Goal: Task Accomplishment & Management: Complete application form

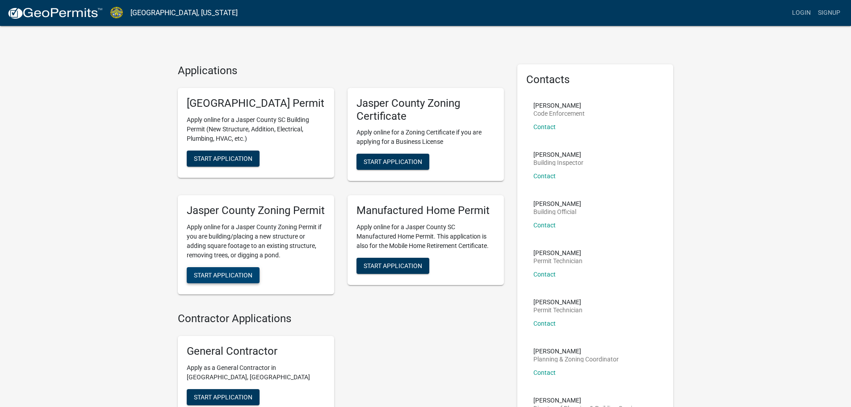
click at [252, 279] on span "Start Application" at bounding box center [223, 275] width 59 height 7
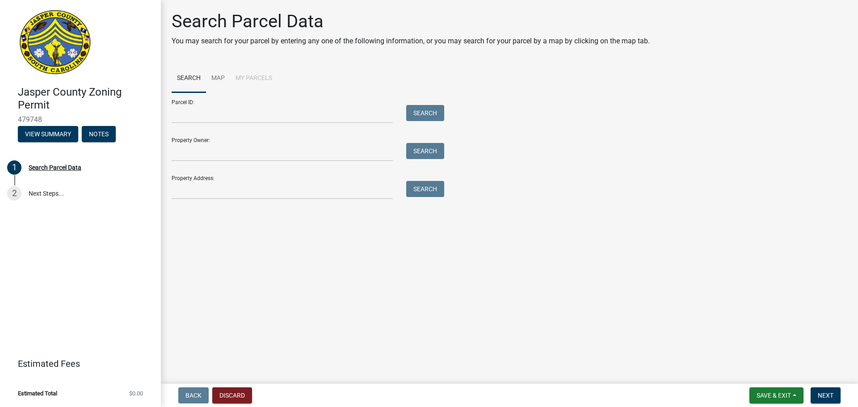
click at [278, 104] on div "Parcel ID: Search" at bounding box center [306, 107] width 268 height 31
click at [280, 112] on input "Parcel ID:" at bounding box center [282, 114] width 221 height 18
type input "067-01-00-005"
click at [423, 114] on button "Search" at bounding box center [425, 113] width 38 height 16
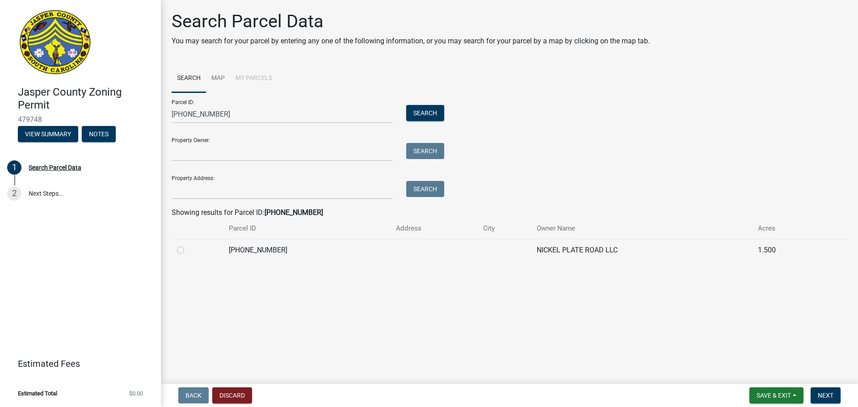
click at [567, 247] on td "NICKEL PLATE ROAD LLC" at bounding box center [641, 250] width 221 height 22
click at [254, 248] on td "067-01-00-005" at bounding box center [306, 250] width 167 height 22
click at [184, 250] on div at bounding box center [197, 250] width 41 height 11
click at [188, 245] on label at bounding box center [188, 245] width 0 height 0
click at [188, 250] on input "radio" at bounding box center [191, 248] width 6 height 6
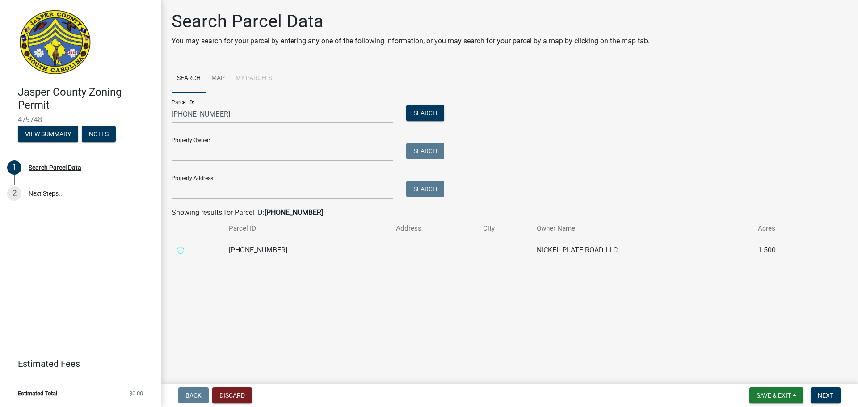
radio input "true"
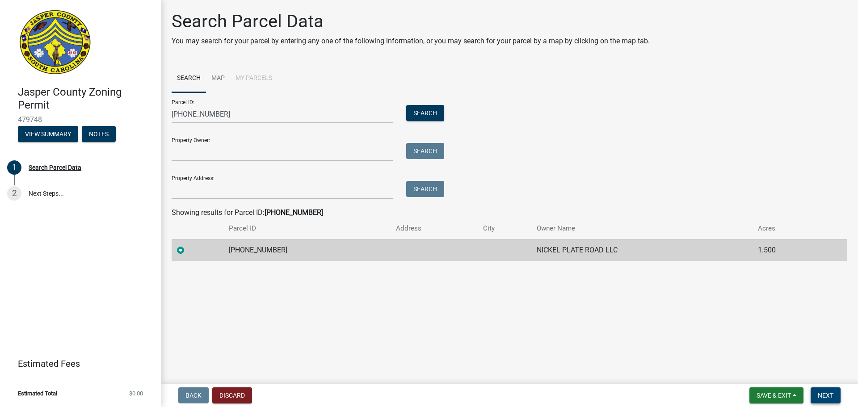
click at [829, 395] on span "Next" at bounding box center [825, 395] width 16 height 7
click at [829, 396] on span "Next" at bounding box center [825, 395] width 16 height 7
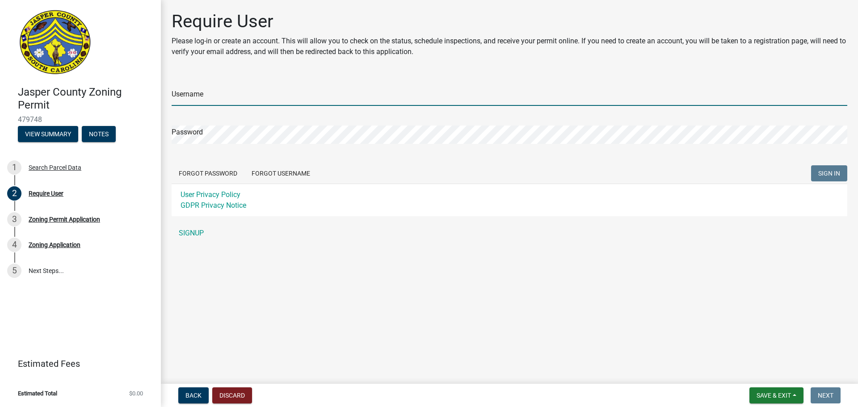
type input "Harrymauney"
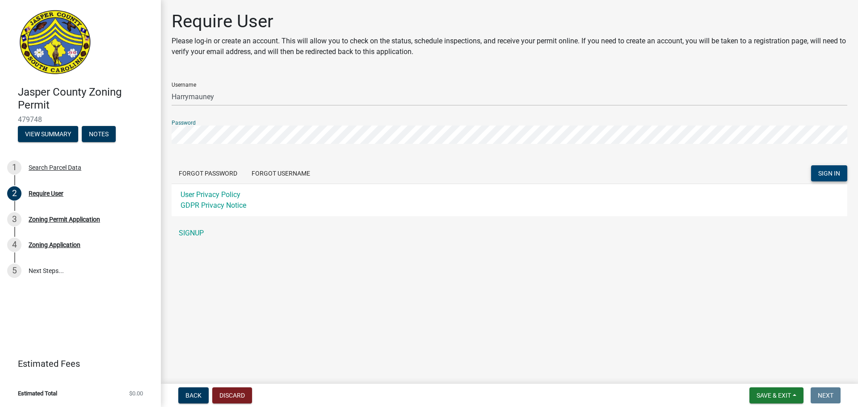
click at [821, 175] on span "SIGN IN" at bounding box center [829, 173] width 22 height 7
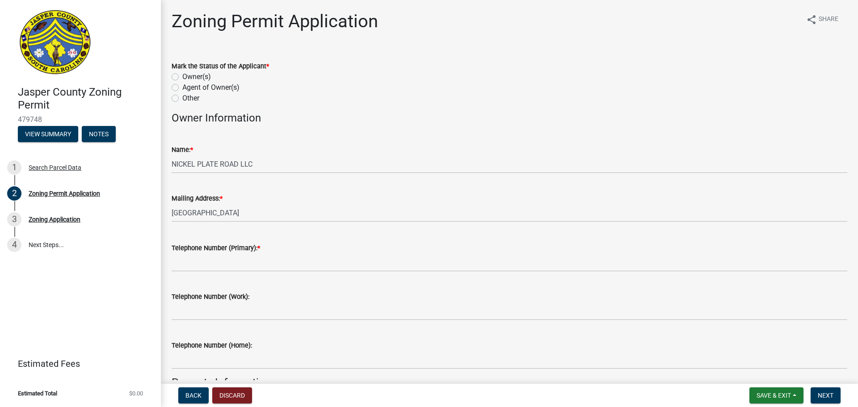
click at [182, 102] on div "Other" at bounding box center [509, 98] width 675 height 11
click at [182, 100] on label "Other" at bounding box center [190, 98] width 17 height 11
click at [182, 99] on input "Other" at bounding box center [185, 96] width 6 height 6
radio input "true"
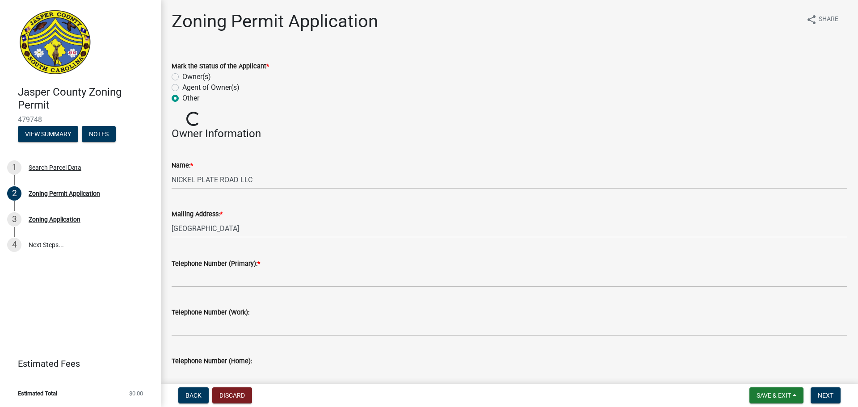
click at [182, 99] on label "Other" at bounding box center [190, 98] width 17 height 11
click at [182, 99] on input "Other" at bounding box center [185, 96] width 6 height 6
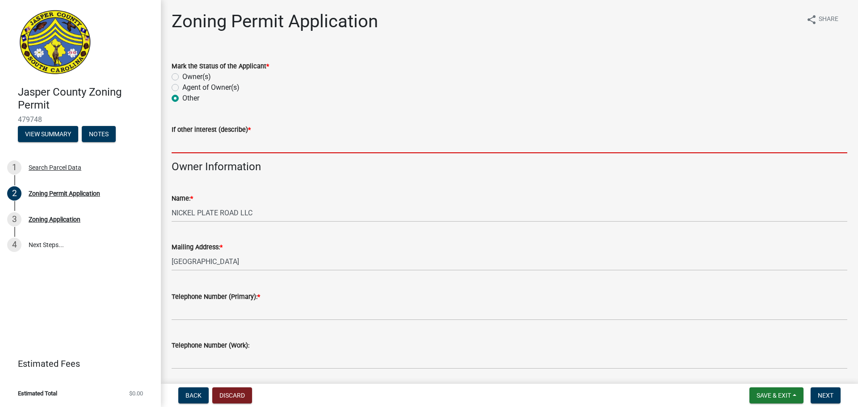
click at [352, 142] on input "If other interest (describe) *" at bounding box center [509, 144] width 675 height 18
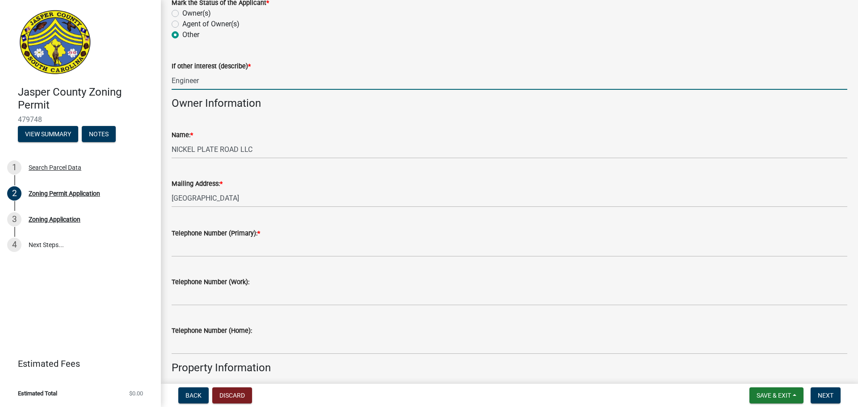
scroll to position [89, 0]
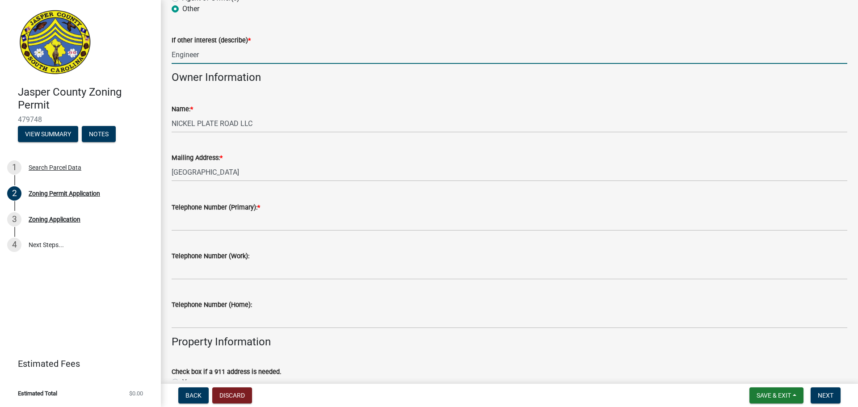
type input "Engineer"
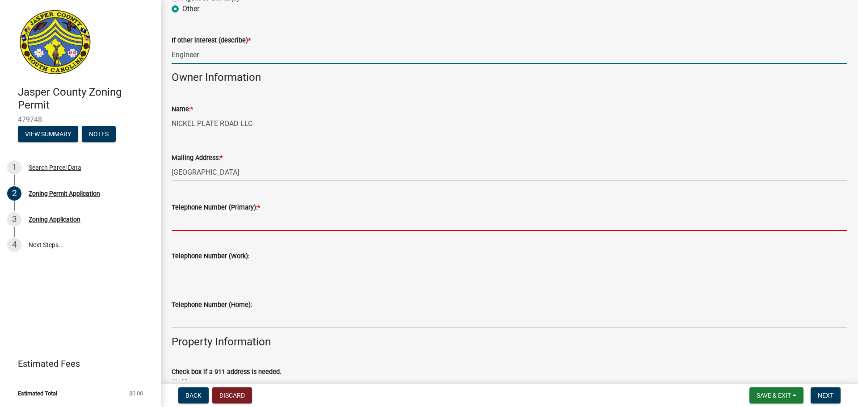
click at [302, 225] on input "Telephone Number (Primary): *" at bounding box center [509, 222] width 675 height 18
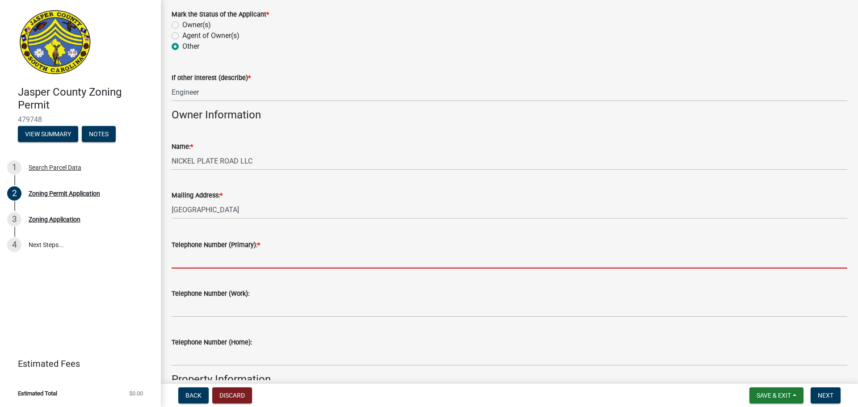
scroll to position [0, 0]
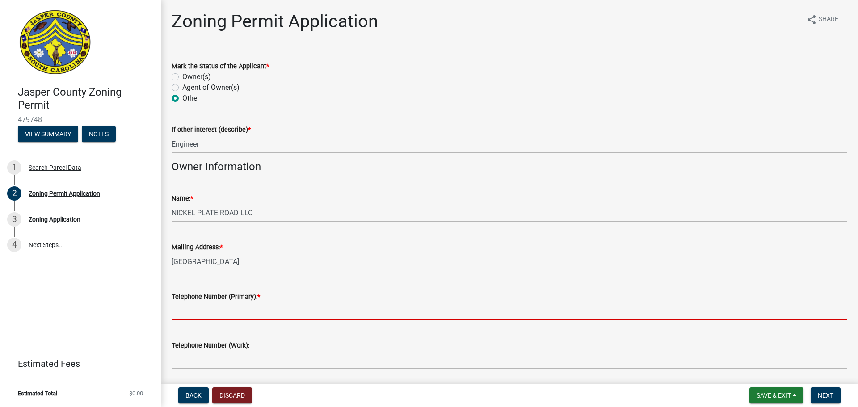
click at [293, 187] on div "Name: * NICKEL PLATE ROAD LLC" at bounding box center [509, 201] width 675 height 42
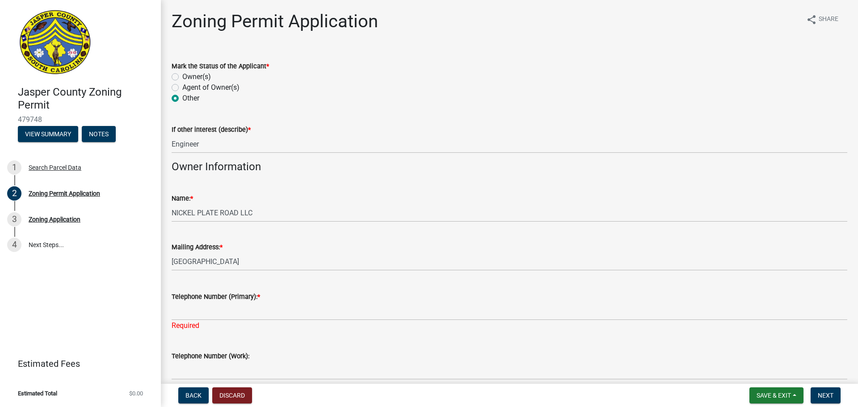
click at [262, 172] on h4 "Owner Information" at bounding box center [509, 166] width 675 height 13
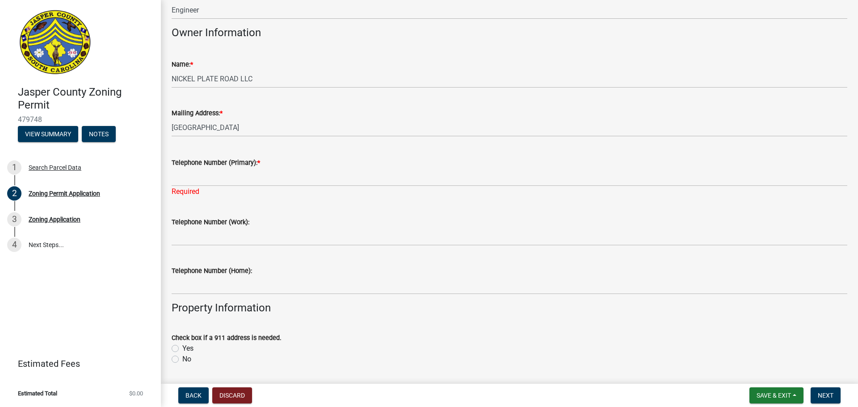
scroll to position [179, 0]
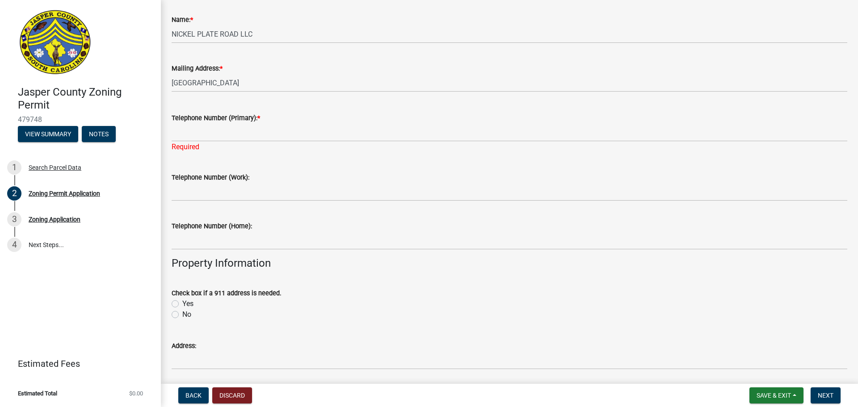
click at [181, 305] on div "Yes" at bounding box center [509, 303] width 675 height 11
click at [180, 300] on div "Yes" at bounding box center [509, 303] width 675 height 11
click at [182, 302] on label "Yes" at bounding box center [187, 303] width 11 height 11
click at [182, 302] on input "Yes" at bounding box center [185, 301] width 6 height 6
radio input "true"
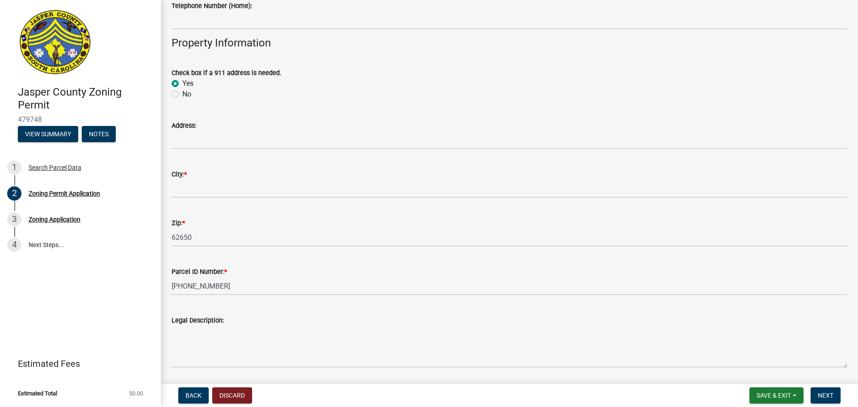
scroll to position [357, 0]
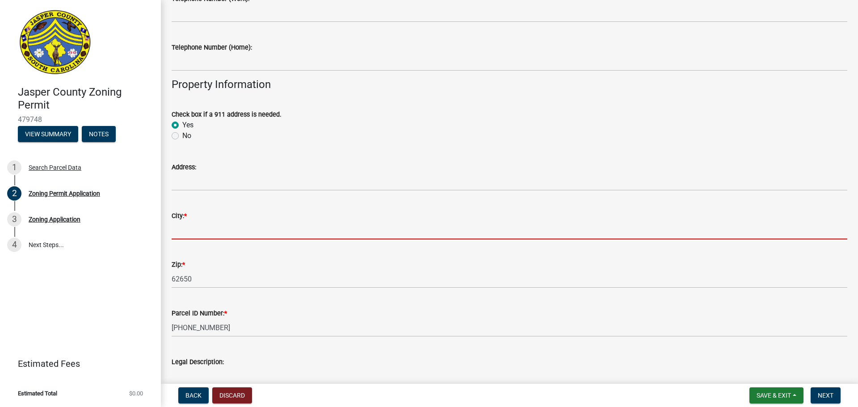
click at [235, 230] on input "City: *" at bounding box center [509, 230] width 675 height 18
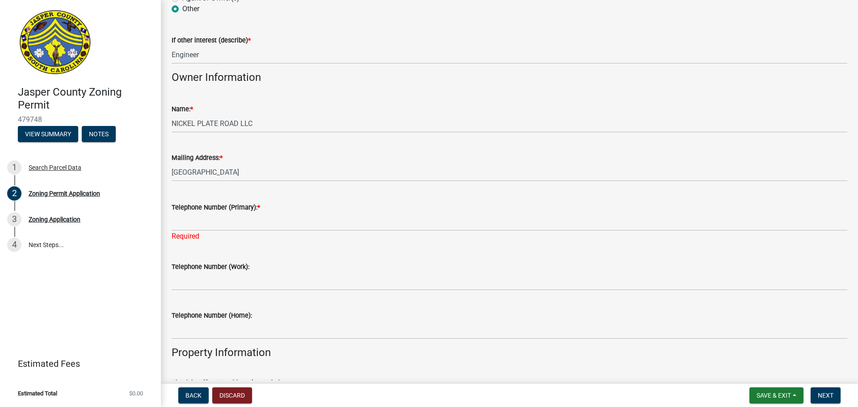
scroll to position [0, 0]
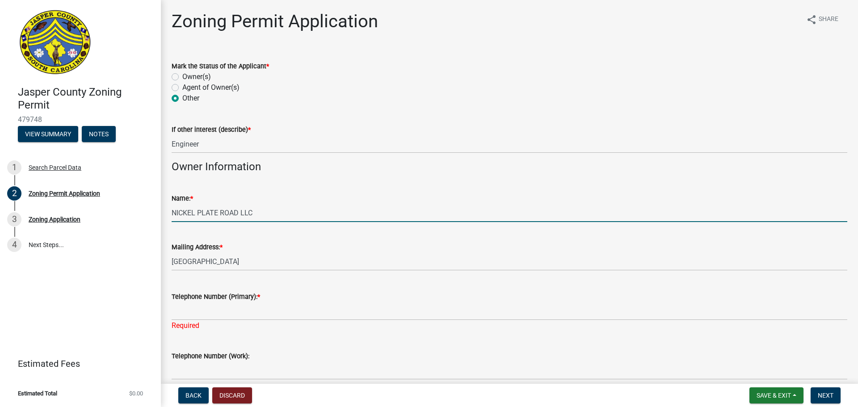
click at [258, 222] on wm-data-entity-input "Name: * NICKEL PLATE ROAD LLC" at bounding box center [509, 204] width 675 height 49
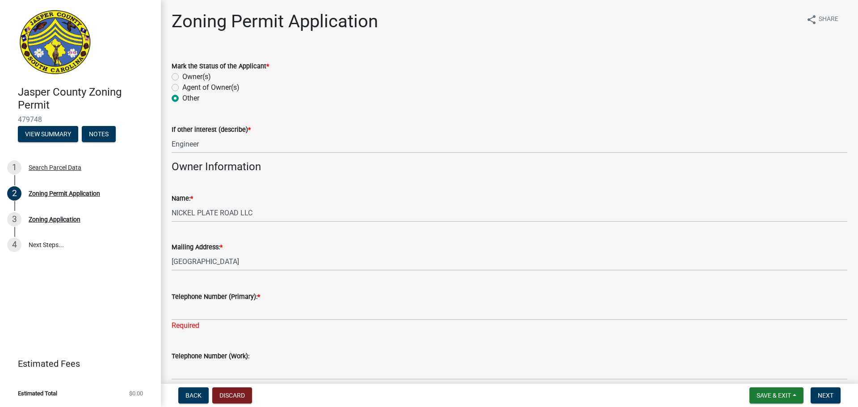
click at [322, 243] on div "Mailing Address: *" at bounding box center [509, 247] width 675 height 11
click at [323, 251] on div "Mailing Address: *" at bounding box center [509, 247] width 675 height 11
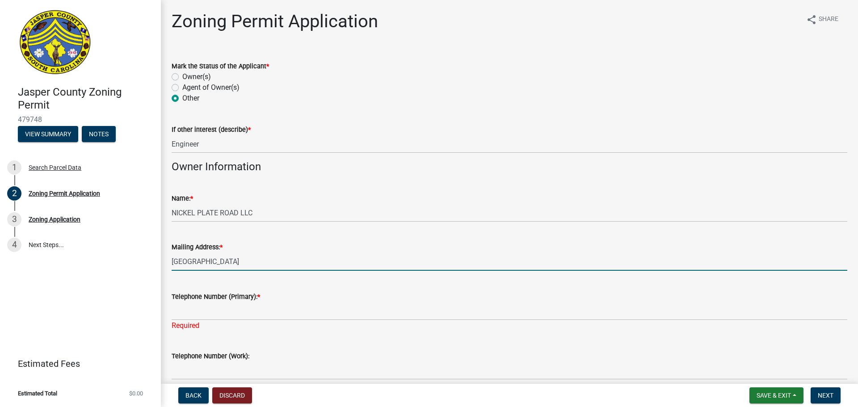
click at [323, 259] on input "PO BOX 10, JACKSONVILLE, IL 62650" at bounding box center [509, 261] width 675 height 18
click at [254, 167] on h4 "Owner Information" at bounding box center [509, 166] width 675 height 13
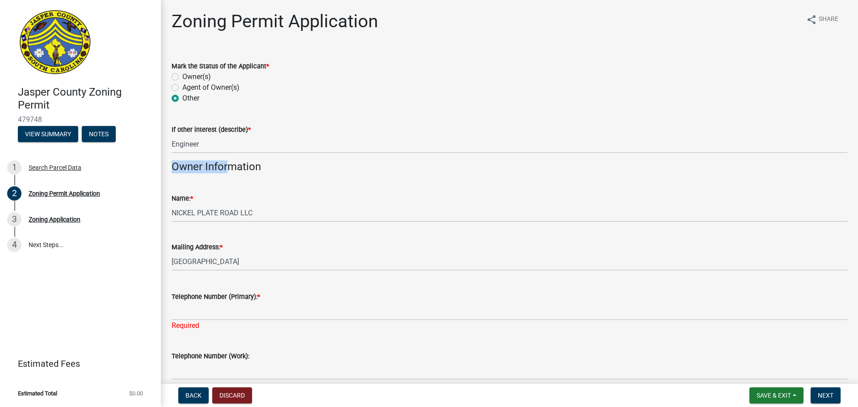
drag, startPoint x: 227, startPoint y: 166, endPoint x: 172, endPoint y: 165, distance: 55.0
click at [172, 165] on h4 "Owner Information" at bounding box center [509, 166] width 675 height 13
click at [344, 202] on div "Name: *" at bounding box center [509, 198] width 675 height 11
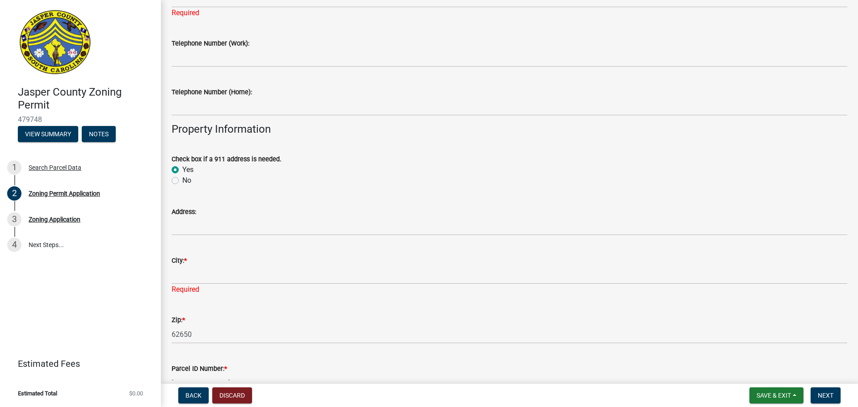
scroll to position [357, 0]
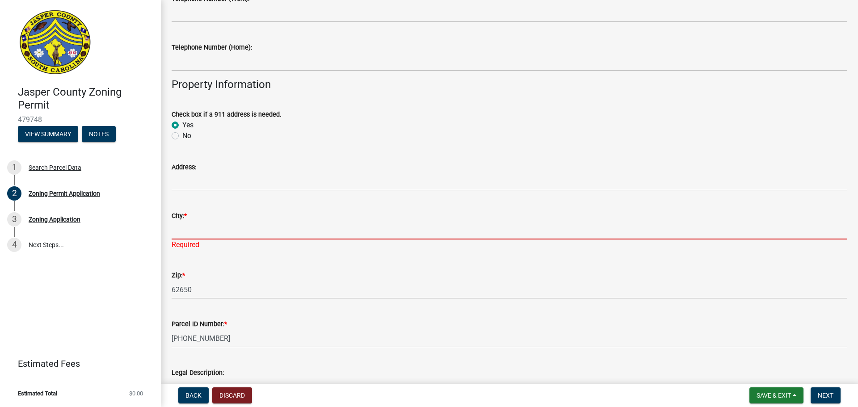
click at [234, 235] on input "City: *" at bounding box center [509, 230] width 675 height 18
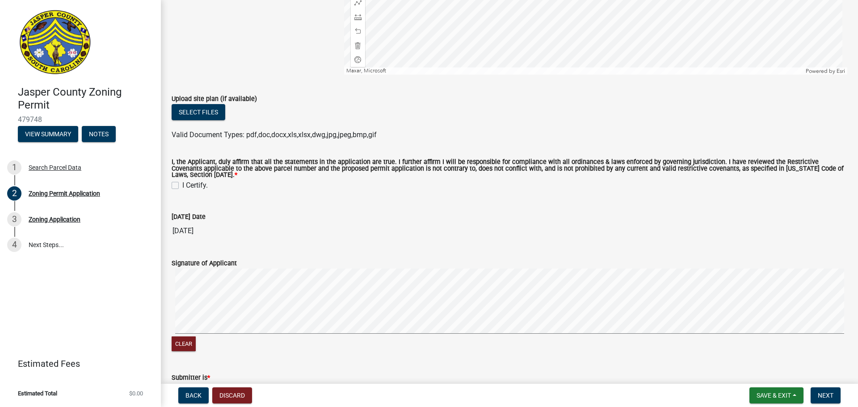
scroll to position [1845, 0]
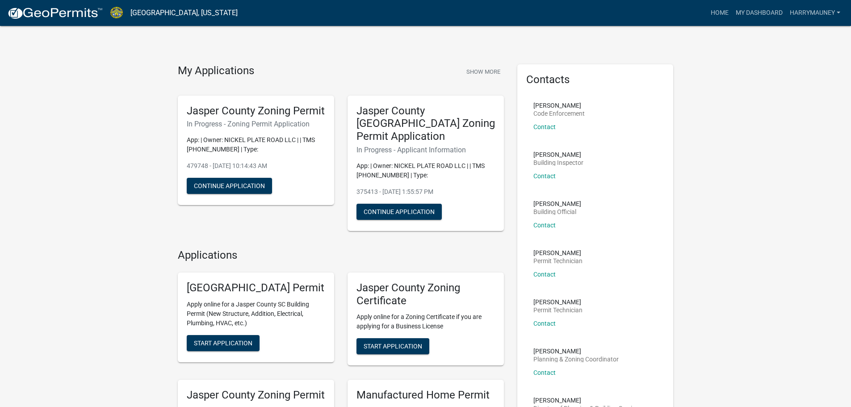
scroll to position [45, 0]
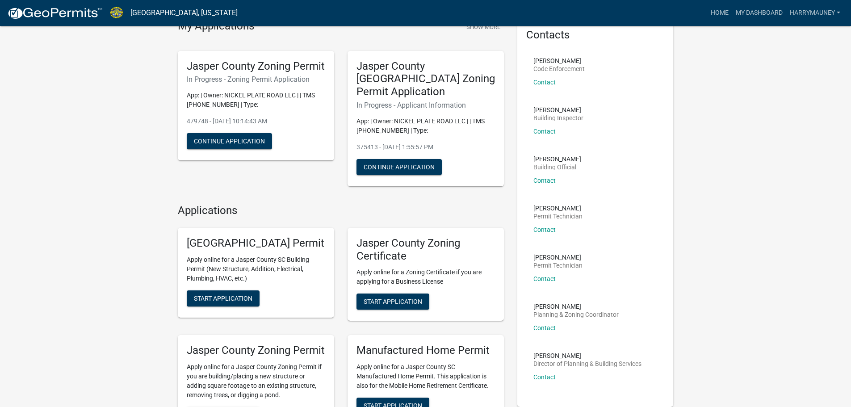
click at [259, 109] on p "App: | Owner: NICKEL PLATE ROAD LLC | | TMS [PHONE_NUMBER] | Type:" at bounding box center [256, 100] width 138 height 19
